Goal: Information Seeking & Learning: Learn about a topic

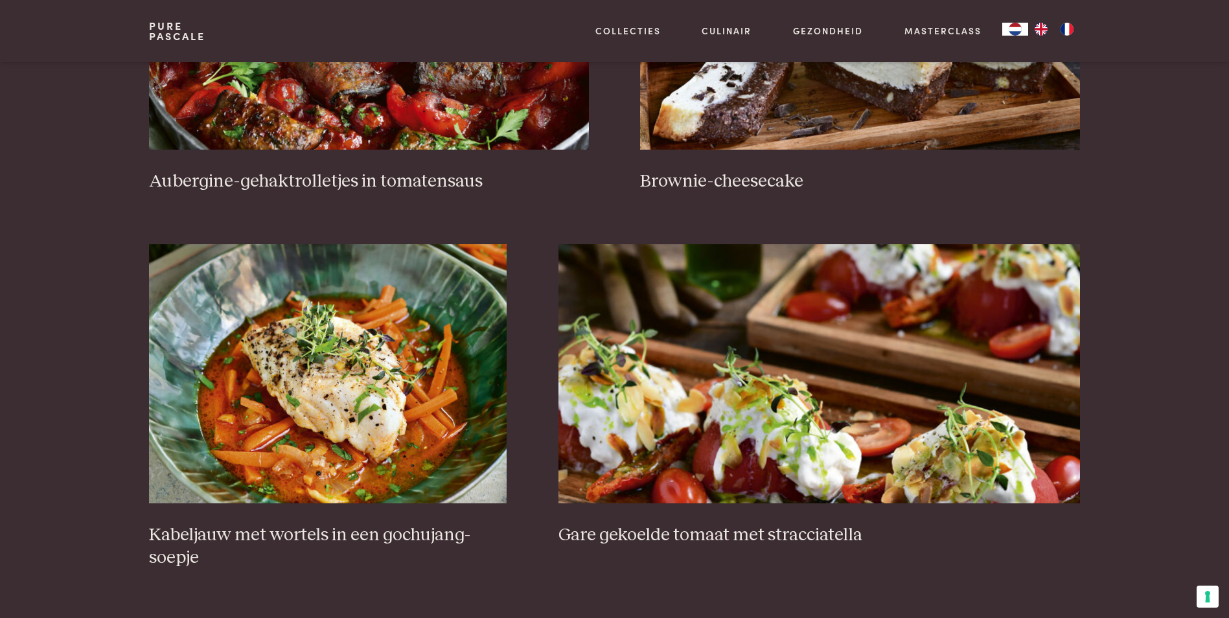
scroll to position [842, 0]
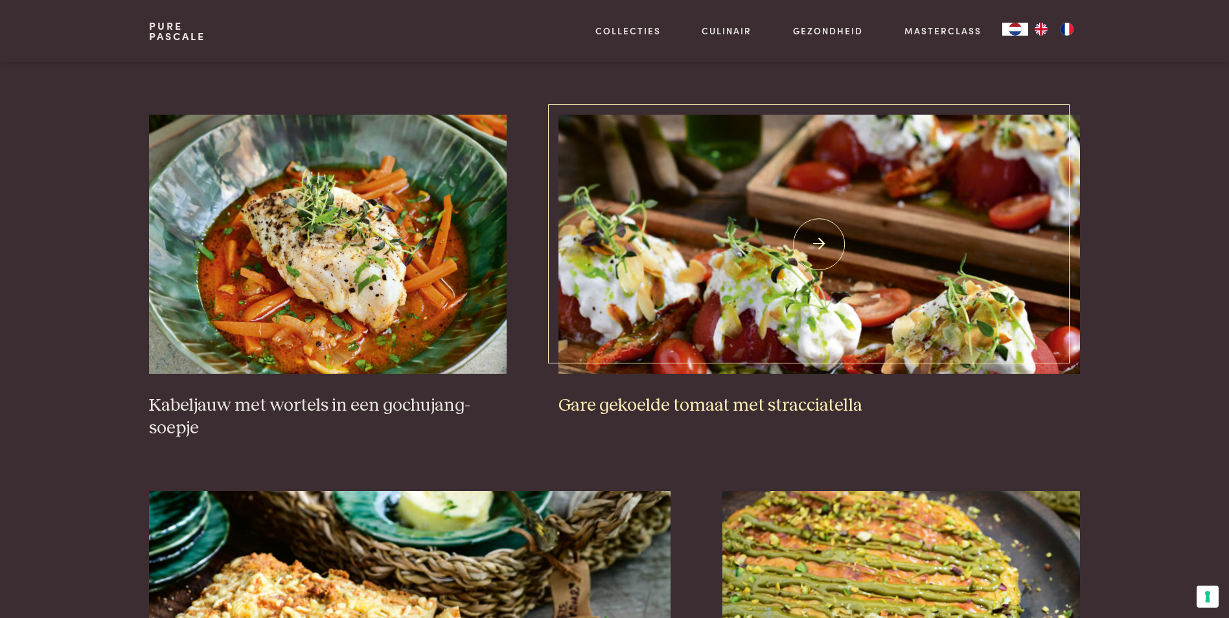
click at [796, 338] on img at bounding box center [818, 244] width 521 height 259
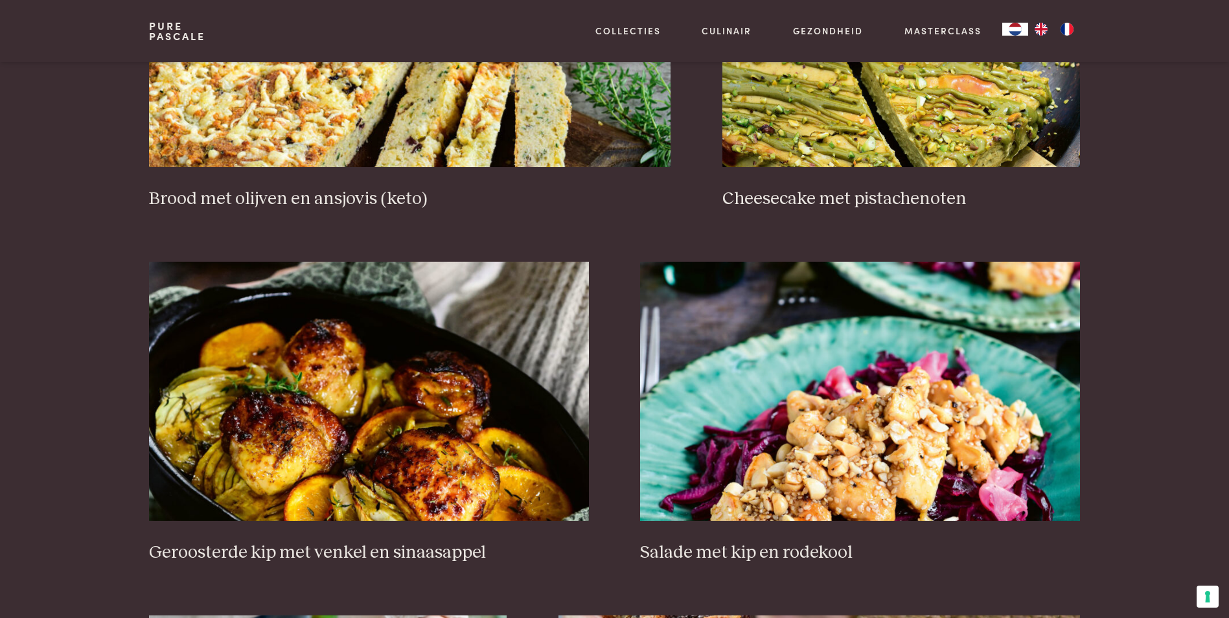
scroll to position [1555, 0]
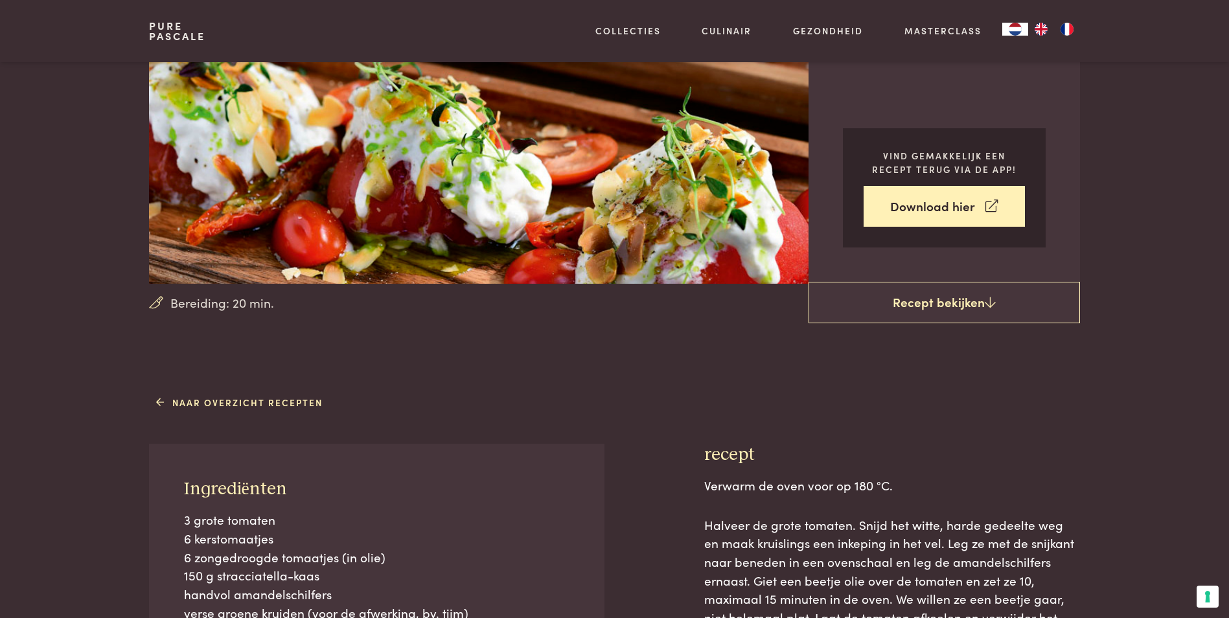
scroll to position [389, 0]
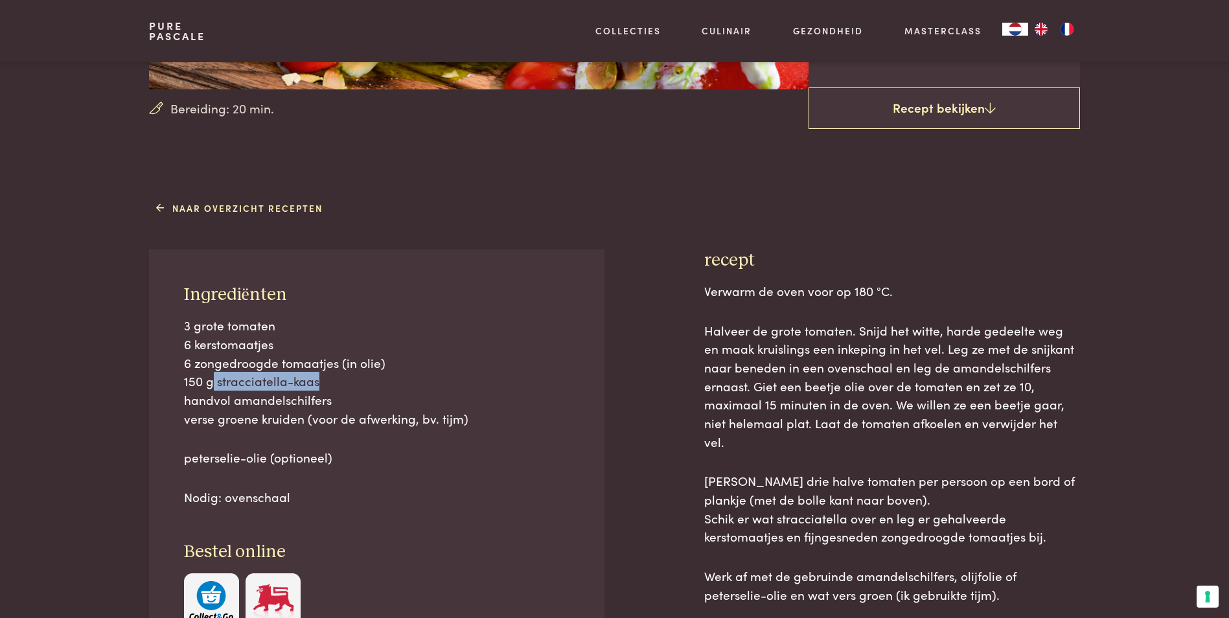
drag, startPoint x: 319, startPoint y: 384, endPoint x: 213, endPoint y: 387, distance: 105.6
click at [213, 387] on p "3 grote tomaten 6 kerstomaatjes 6 zongedroogde tomaatjes (in olie) 150 g stracc…" at bounding box center [377, 371] width 386 height 111
drag, startPoint x: 213, startPoint y: 387, endPoint x: 226, endPoint y: 382, distance: 13.7
copy span "stracciatella-kaas"
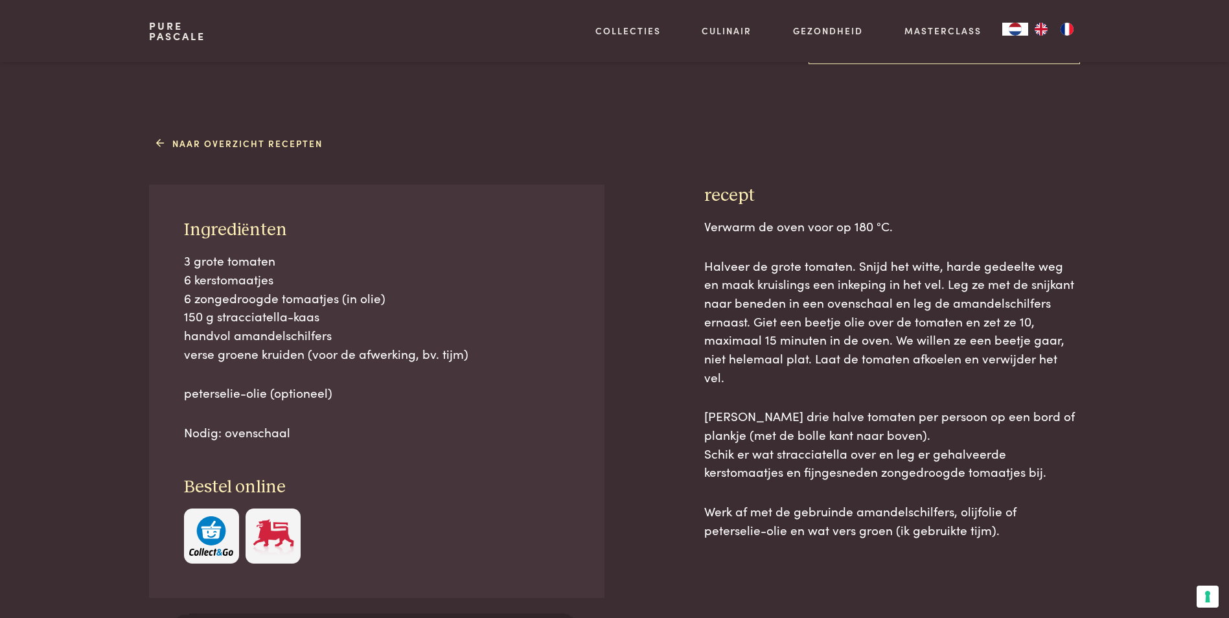
click at [522, 343] on p "3 grote tomaten 6 kerstomaatjes 6 zongedroogde tomaatjes (in olie) 150 g stracc…" at bounding box center [377, 306] width 386 height 111
